Goal: Find specific page/section: Find specific page/section

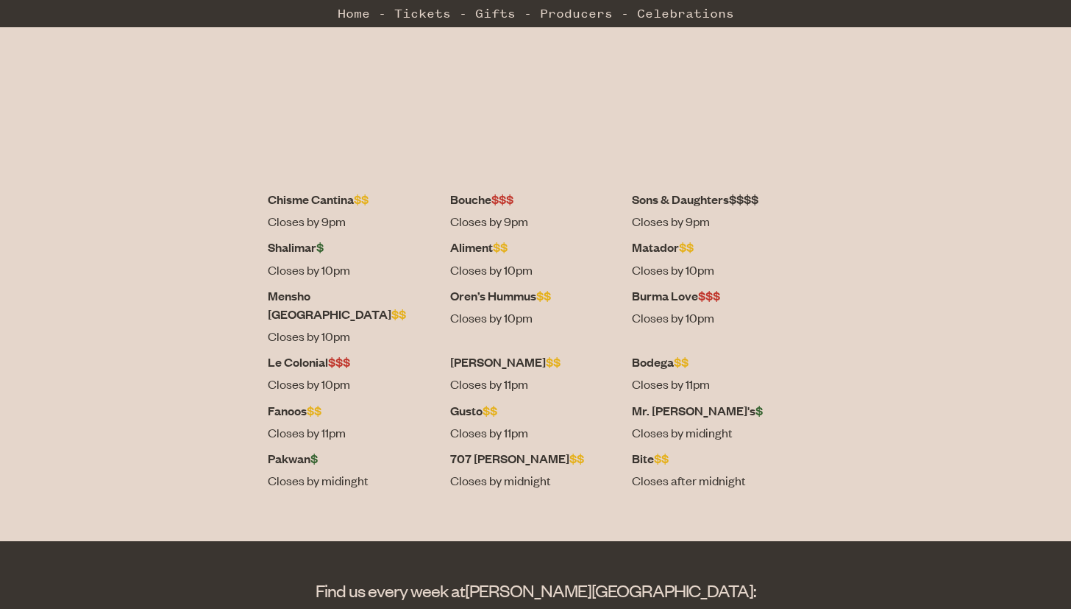
scroll to position [510, 0]
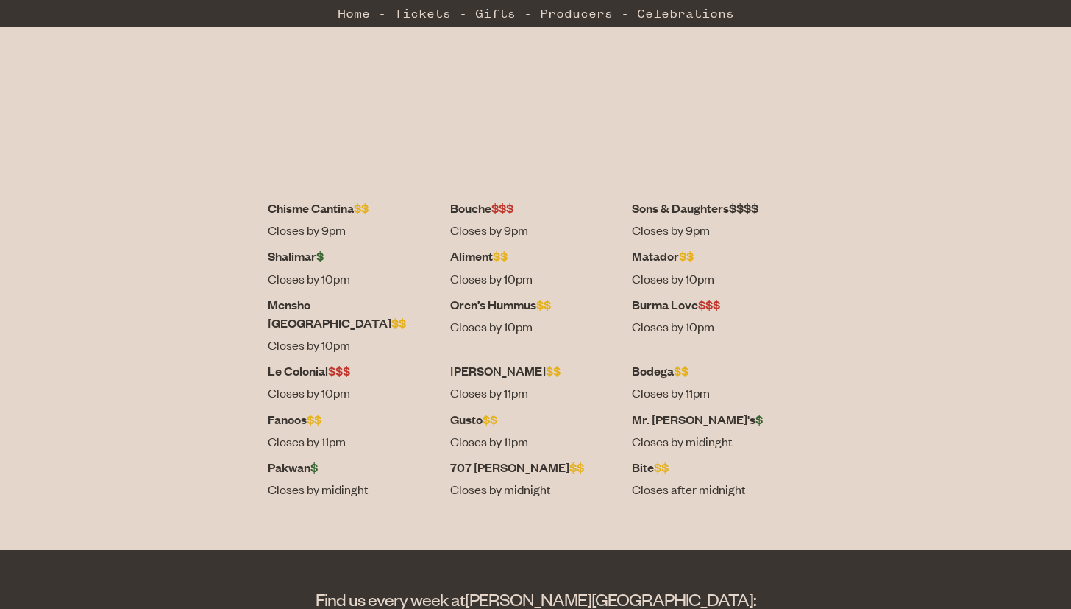
click at [678, 265] on dt "Matador $$" at bounding box center [717, 256] width 171 height 18
click at [714, 265] on dt "Matador $$" at bounding box center [717, 256] width 171 height 18
click at [676, 288] on dd "Closes by 10pm" at bounding box center [717, 278] width 171 height 18
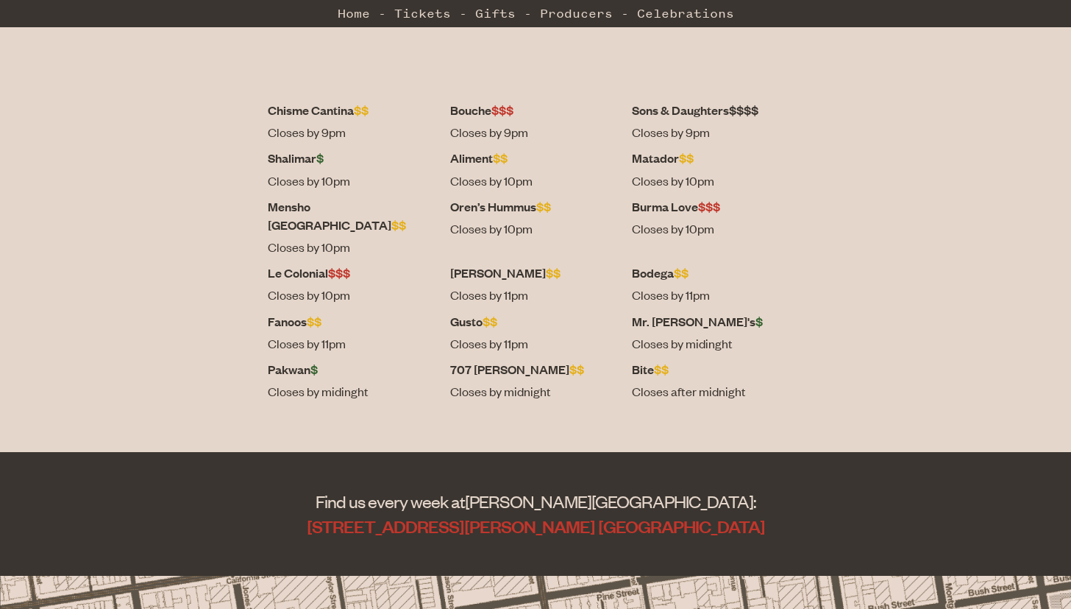
scroll to position [628, 0]
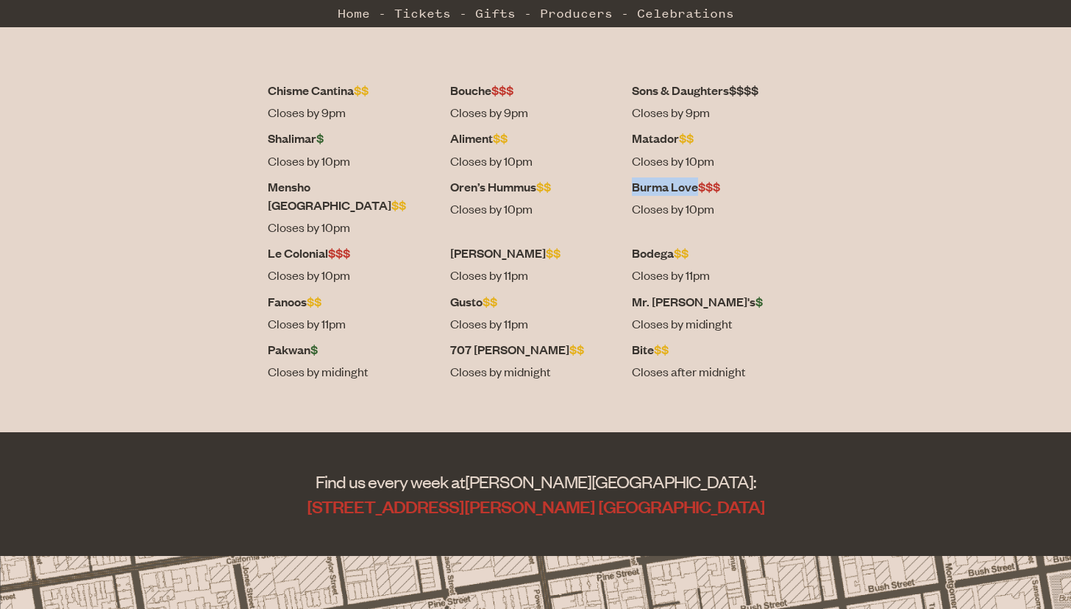
drag, startPoint x: 631, startPoint y: 394, endPoint x: 713, endPoint y: 396, distance: 81.7
click at [713, 196] on dt "Burma Love $$$" at bounding box center [717, 186] width 171 height 18
copy dt "Burma Love"
drag, startPoint x: 632, startPoint y: 520, endPoint x: 716, endPoint y: 517, distance: 83.9
click at [716, 311] on dt "Mr. [PERSON_NAME]'s $" at bounding box center [717, 301] width 171 height 18
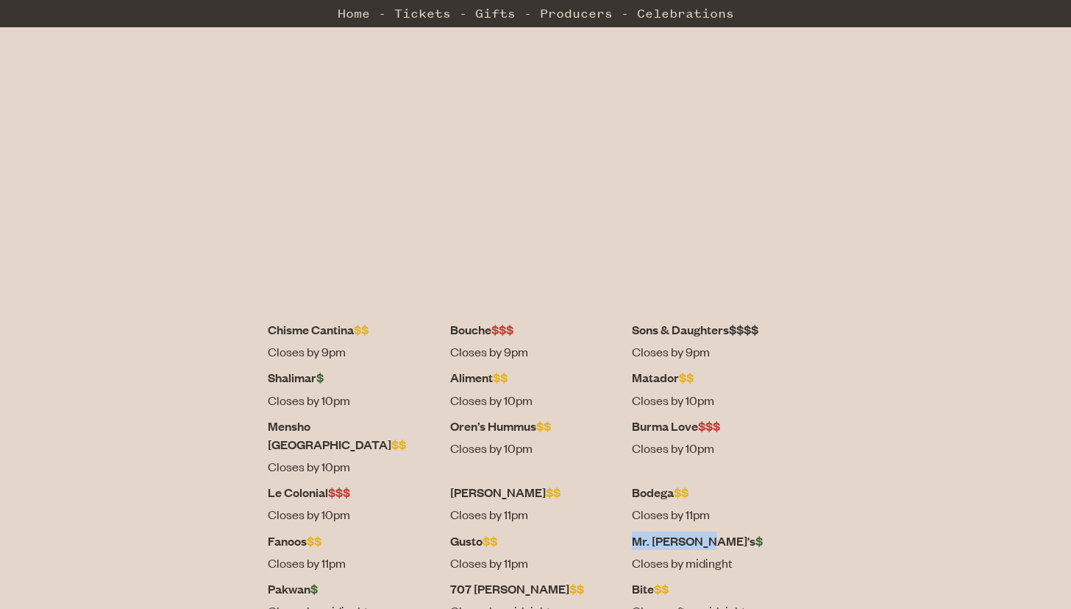
scroll to position [375, 0]
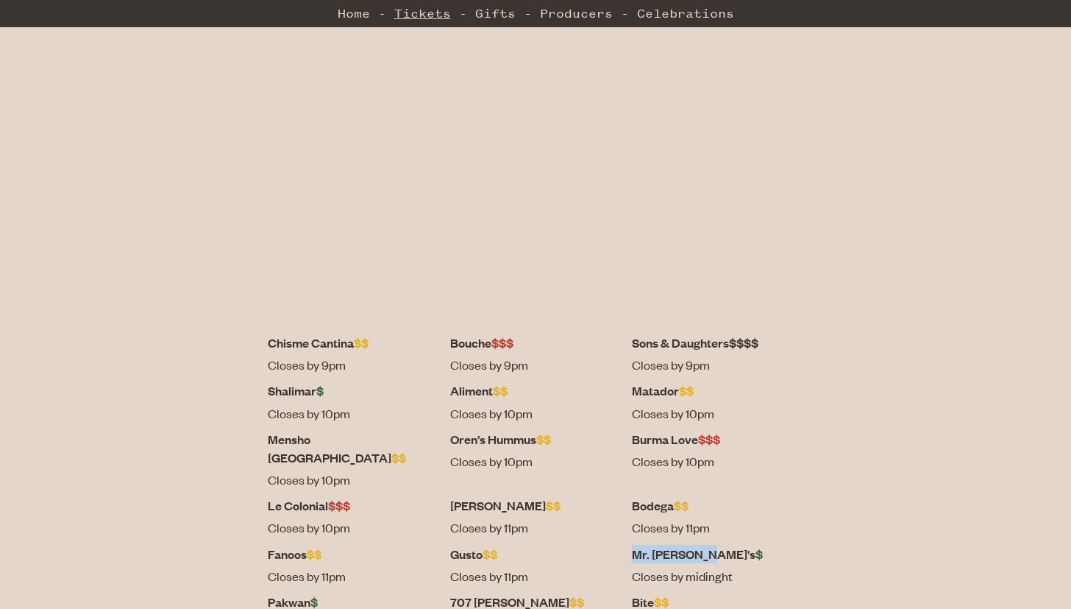
click at [394, 21] on link "Tickets" at bounding box center [422, 13] width 57 height 29
